Goal: Task Accomplishment & Management: Complete application form

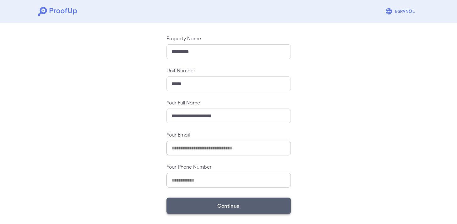
click at [214, 201] on button "Continue" at bounding box center [228, 205] width 124 height 16
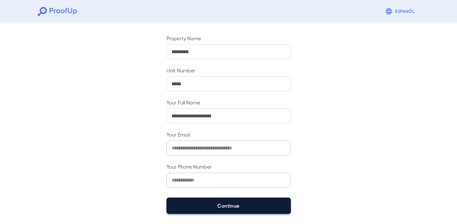
scroll to position [52, 0]
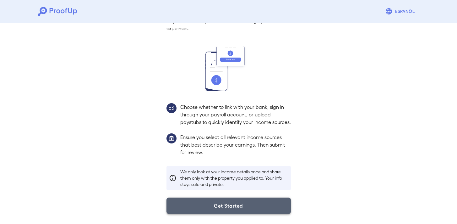
click at [222, 204] on button "Get Started" at bounding box center [228, 205] width 124 height 16
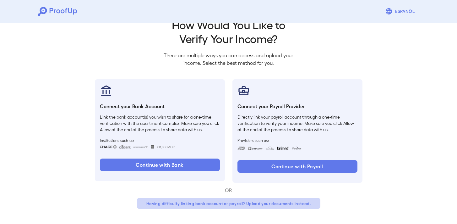
click at [226, 203] on button "Having difficulty linking bank account or payroll? Upload your documents instea…" at bounding box center [228, 203] width 183 height 11
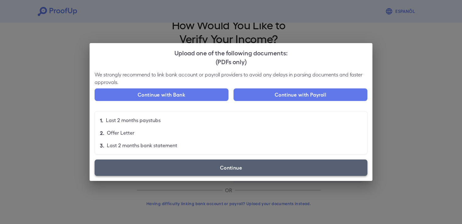
click at [182, 165] on label "Continue" at bounding box center [231, 167] width 273 height 16
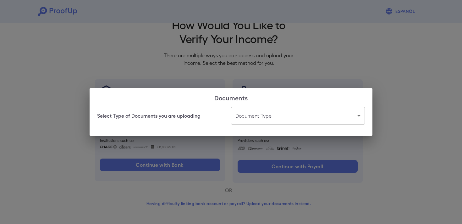
click at [288, 115] on body "Espanõl Go back How Would You Like to Verify Your Income? There are multiple wa…" at bounding box center [231, 104] width 462 height 240
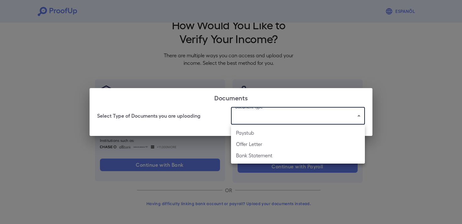
click at [273, 130] on li "Paystub" at bounding box center [298, 132] width 134 height 11
type input "*******"
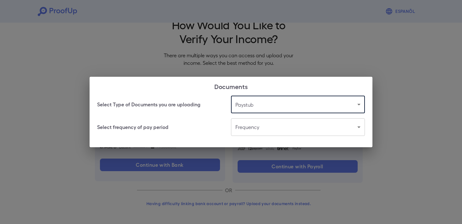
click at [273, 130] on body "Espanõl Go back How Would You Like to Verify Your Income? There are multiple wa…" at bounding box center [231, 104] width 462 height 240
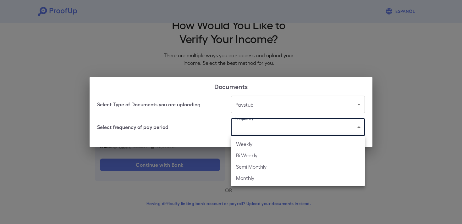
click at [261, 154] on li "Bi-Weekly" at bounding box center [298, 154] width 134 height 11
type input "*********"
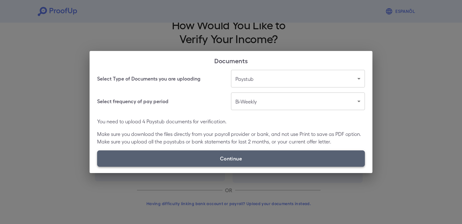
click at [250, 154] on label "Continue" at bounding box center [231, 158] width 268 height 16
click at [97, 166] on input "Continue" at bounding box center [97, 166] width 0 height 0
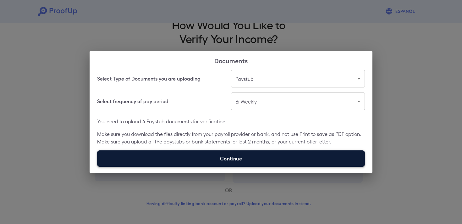
type input "**********"
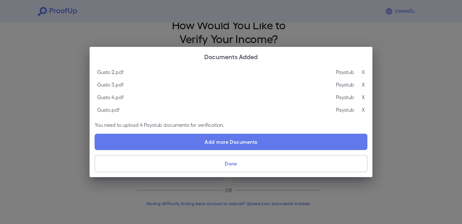
click at [244, 162] on button "Done" at bounding box center [231, 163] width 273 height 17
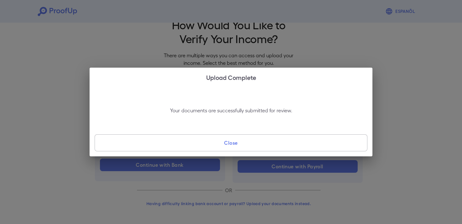
click at [268, 146] on button "Close" at bounding box center [231, 142] width 273 height 17
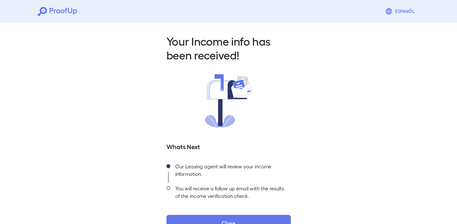
scroll to position [17, 0]
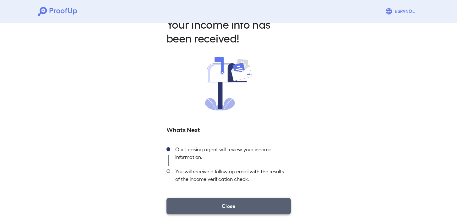
click at [247, 202] on button "Close" at bounding box center [228, 206] width 124 height 16
